Goal: Task Accomplishment & Management: Manage account settings

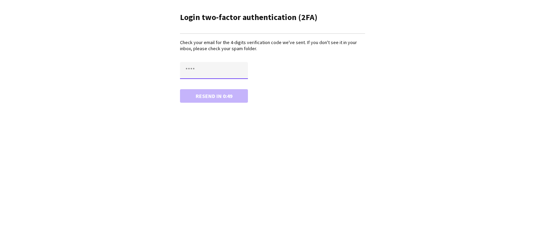
click at [208, 65] on input "text" at bounding box center [214, 70] width 68 height 17
type input "****"
click at [215, 92] on button "Confirm" at bounding box center [214, 96] width 68 height 14
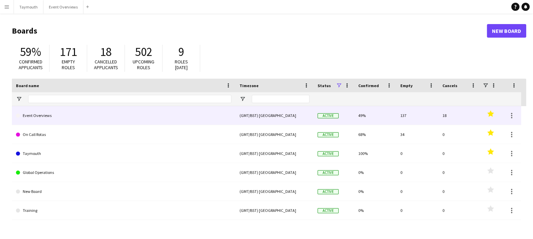
click at [49, 118] on link "Event Overviews" at bounding box center [124, 115] width 216 height 19
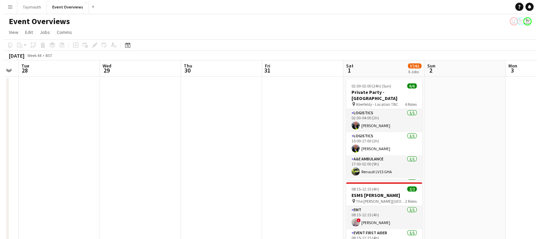
scroll to position [0, 228]
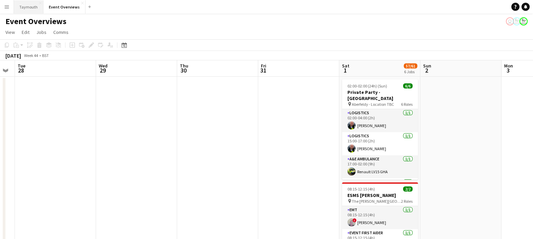
click at [34, 7] on button "Taymouth Close" at bounding box center [29, 6] width 30 height 13
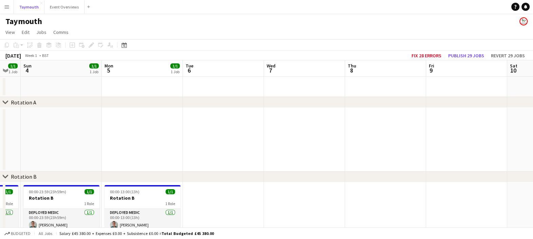
scroll to position [0, 224]
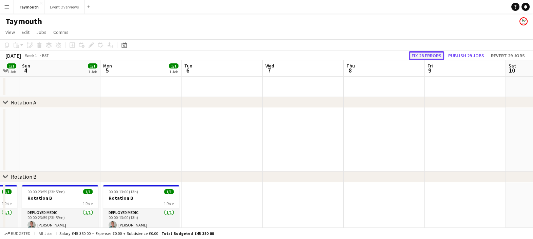
click at [431, 57] on button "Fix 28 errors" at bounding box center [426, 55] width 35 height 9
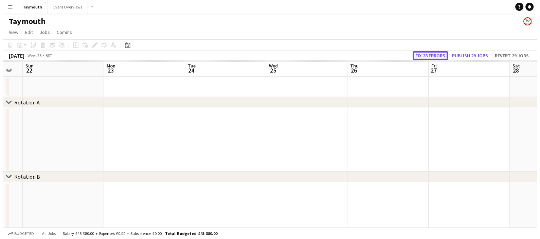
scroll to position [0, 233]
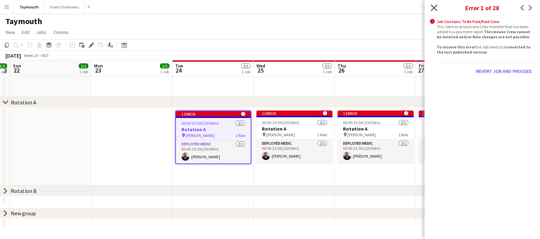
click at [433, 7] on icon at bounding box center [433, 7] width 6 height 6
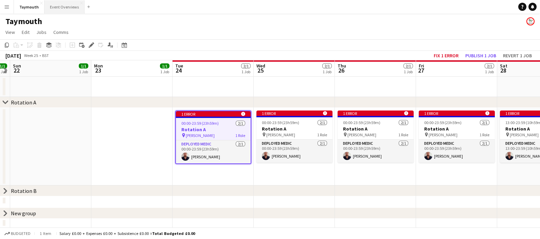
click at [53, 4] on button "Event Overviews Close" at bounding box center [64, 6] width 40 height 13
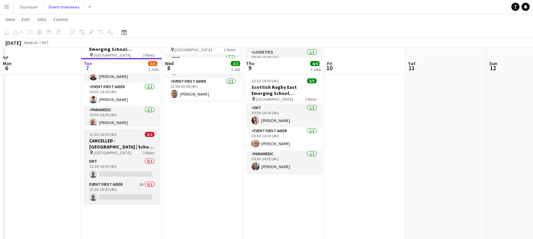
scroll to position [71, 0]
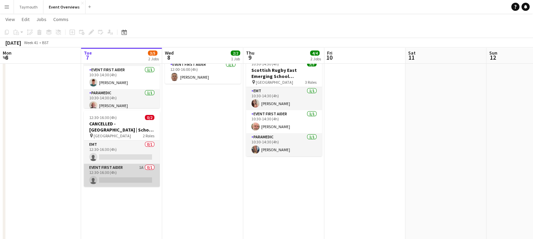
click at [119, 178] on app-card-role "Event First Aider 1A 0/1 12:30-16:30 (4h) single-neutral-actions" at bounding box center [122, 175] width 76 height 23
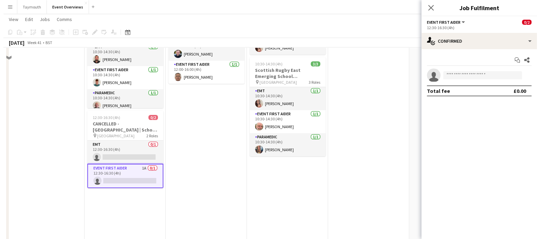
scroll to position [0, 0]
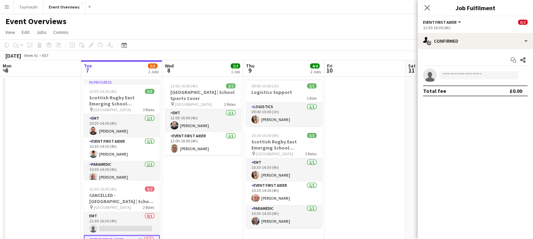
click at [8, 7] on app-icon "Menu" at bounding box center [6, 6] width 5 height 5
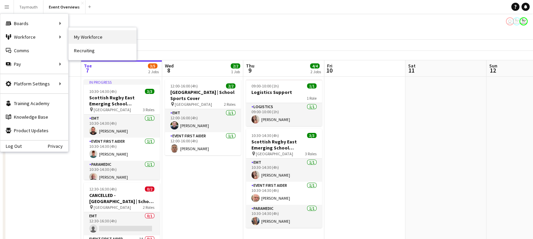
click at [105, 36] on link "My Workforce" at bounding box center [103, 37] width 68 height 14
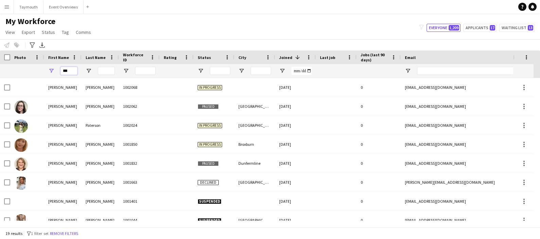
click at [72, 73] on input "***" at bounding box center [68, 71] width 17 height 8
type input "*"
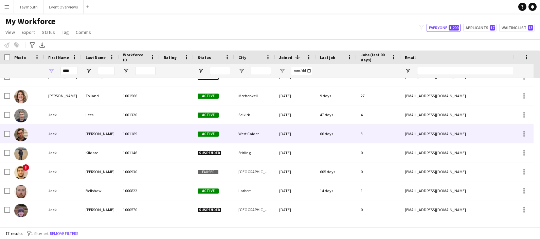
click at [84, 137] on div "[PERSON_NAME]" at bounding box center [99, 134] width 37 height 19
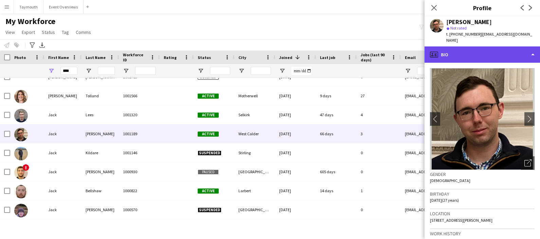
click at [506, 48] on div "profile Bio" at bounding box center [481, 55] width 115 height 16
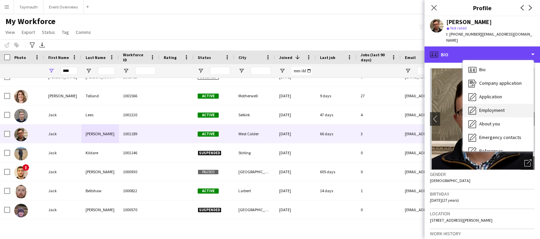
scroll to position [118, 0]
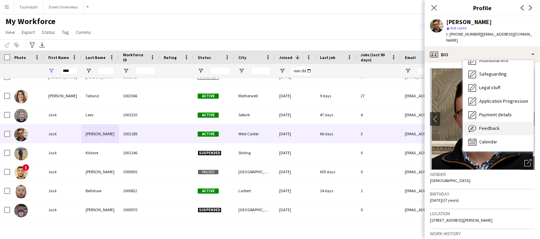
click at [499, 122] on div "Feedback Feedback" at bounding box center [498, 129] width 71 height 14
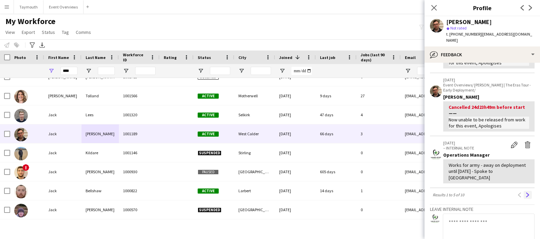
click at [525, 193] on app-icon "Next" at bounding box center [527, 195] width 5 height 5
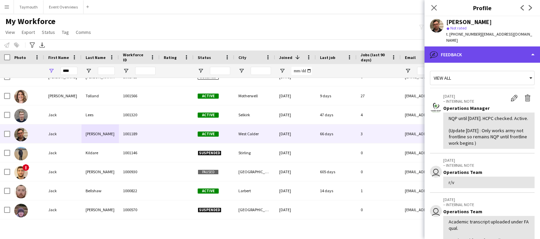
click at [468, 47] on div "bubble-pencil Feedback" at bounding box center [481, 55] width 115 height 16
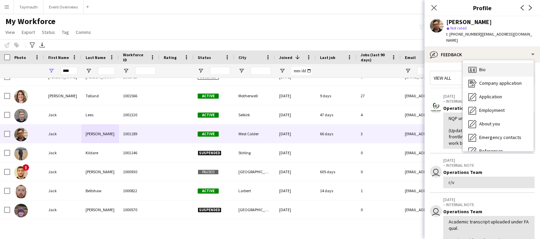
click at [491, 63] on div "Bio Bio" at bounding box center [498, 70] width 71 height 14
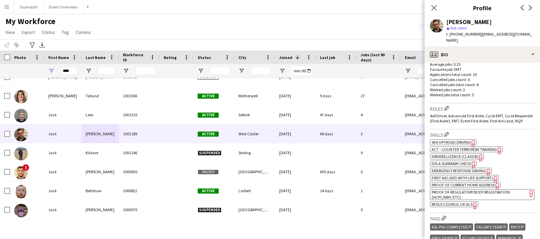
click at [469, 170] on span "Emergency Response Driving" at bounding box center [458, 170] width 54 height 5
click at [461, 178] on span "First Aid (AED with life support)" at bounding box center [461, 177] width 61 height 5
click at [464, 204] on span "Resus Council UK ALS" at bounding box center [451, 204] width 41 height 5
click at [462, 140] on span "4x4 Offroad Driving" at bounding box center [450, 142] width 39 height 5
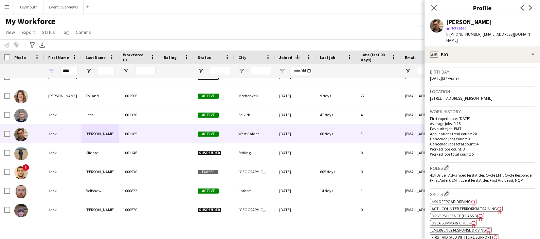
scroll to position [122, 0]
click at [72, 72] on input "****" at bounding box center [68, 71] width 17 height 8
type input "*"
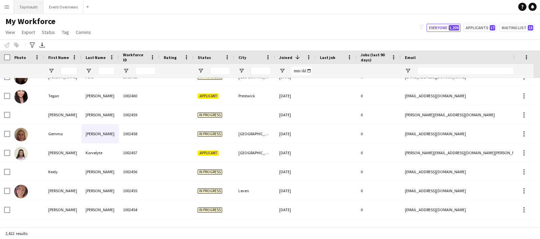
click at [32, 3] on button "Taymouth Close" at bounding box center [29, 6] width 30 height 13
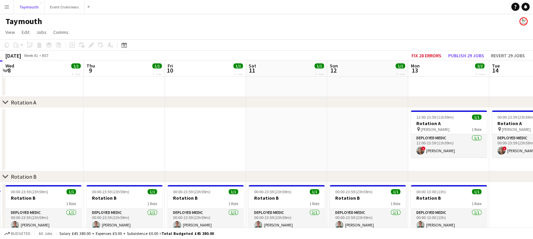
scroll to position [0, 241]
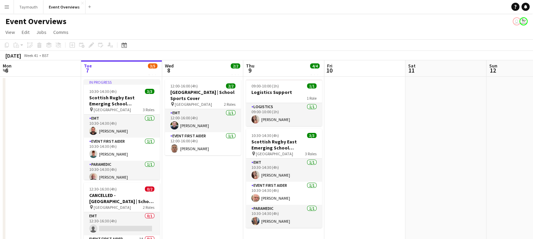
click at [7, 7] on app-icon "Menu" at bounding box center [6, 6] width 5 height 5
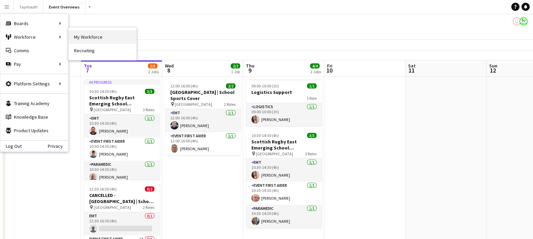
click at [112, 40] on link "My Workforce" at bounding box center [103, 37] width 68 height 14
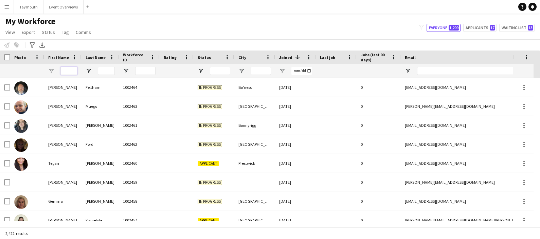
click at [68, 72] on input "First Name Filter Input" at bounding box center [68, 71] width 17 height 8
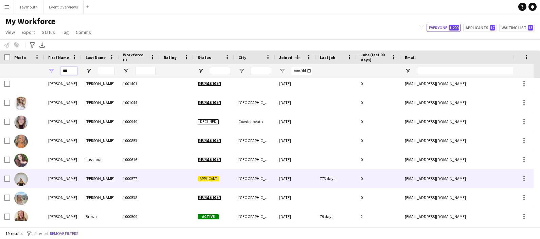
scroll to position [118, 0]
type input "***"
click at [85, 179] on div "[PERSON_NAME]" at bounding box center [99, 178] width 37 height 19
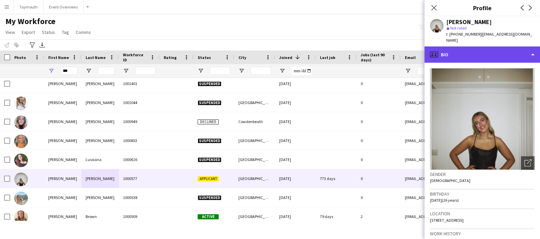
click at [480, 47] on div "profile Bio" at bounding box center [481, 55] width 115 height 16
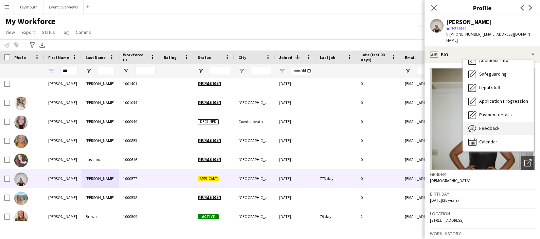
click at [490, 125] on div "Feedback Feedback" at bounding box center [498, 129] width 71 height 14
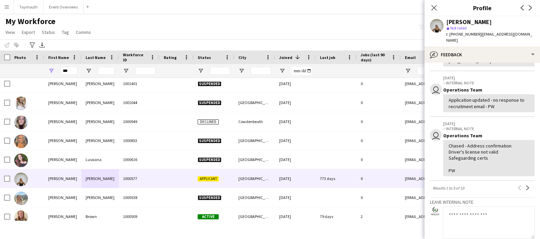
scroll to position [187, 0]
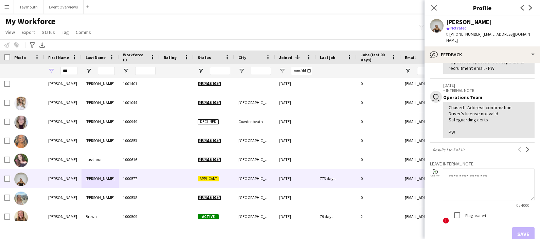
click at [476, 190] on textarea at bounding box center [489, 184] width 92 height 32
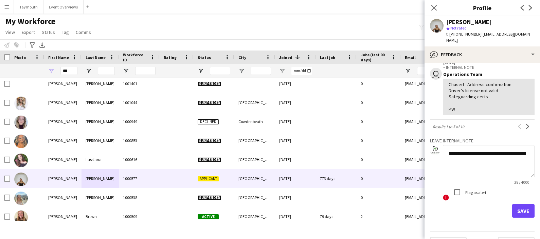
scroll to position [211, 0]
type textarea "**********"
click at [526, 217] on button "Save" at bounding box center [523, 211] width 22 height 14
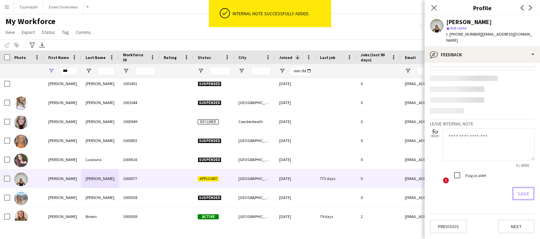
scroll to position [0, 0]
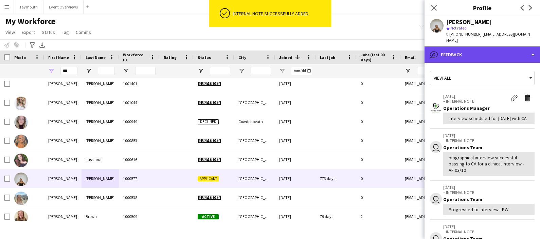
click at [477, 50] on div "bubble-pencil Feedback" at bounding box center [481, 55] width 115 height 16
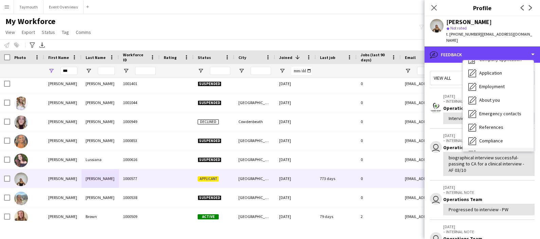
scroll to position [19, 0]
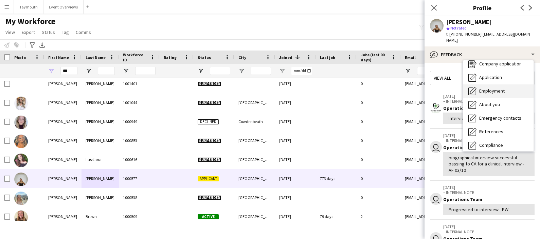
click at [496, 88] on span "Employment" at bounding box center [491, 91] width 25 height 6
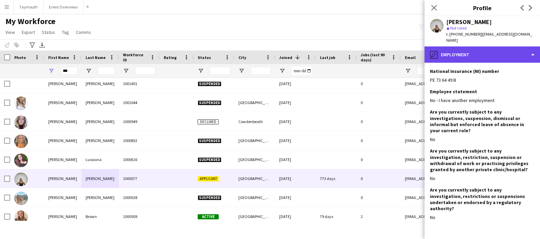
click at [490, 54] on div "pencil4 Employment" at bounding box center [481, 55] width 115 height 16
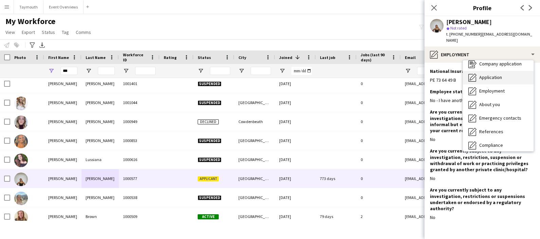
click at [499, 71] on div "Application Application" at bounding box center [498, 78] width 71 height 14
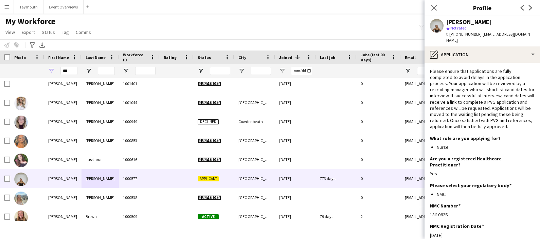
scroll to position [149, 0]
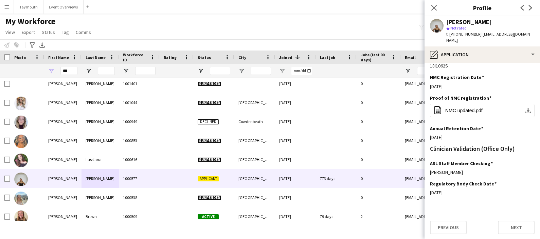
click at [476, 64] on div "18I1062S" at bounding box center [482, 66] width 105 height 6
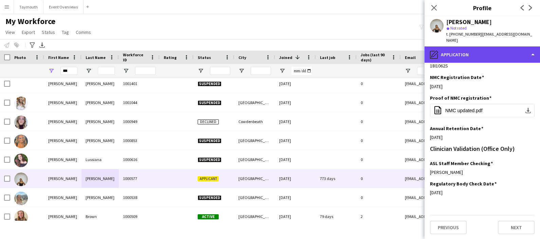
click at [477, 47] on div "pencil4 Application" at bounding box center [481, 55] width 115 height 16
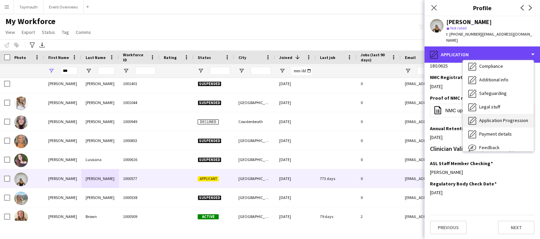
scroll to position [118, 0]
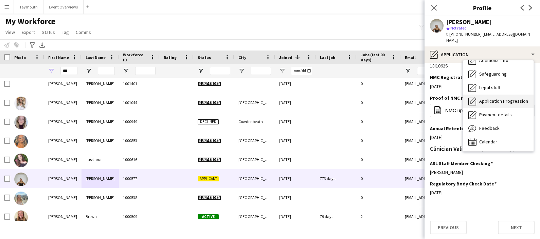
click at [507, 98] on span "Application Progression" at bounding box center [503, 101] width 49 height 6
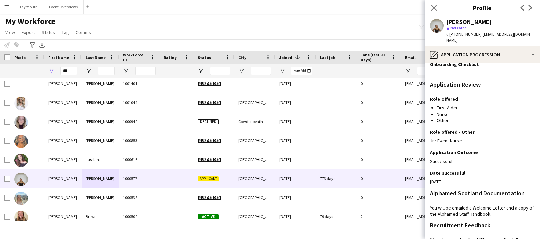
scroll to position [225, 0]
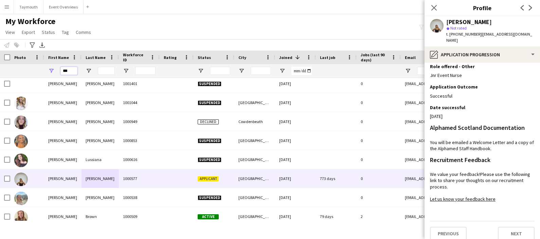
click at [73, 71] on input "***" at bounding box center [68, 71] width 17 height 8
type input "*"
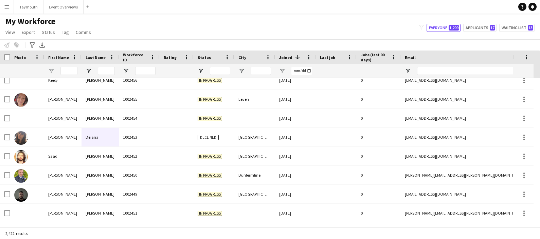
scroll to position [163, 0]
